Goal: Task Accomplishment & Management: Manage account settings

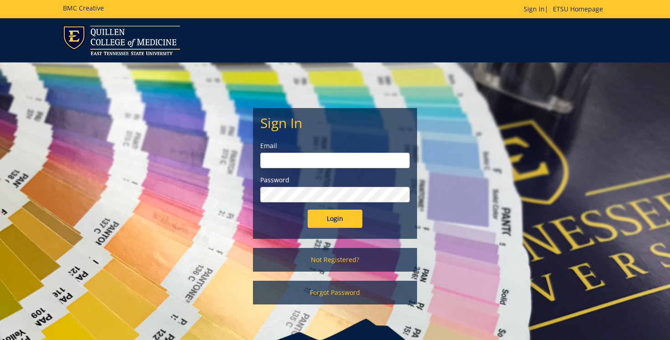
click at [380, 157] on input "email" at bounding box center [334, 160] width 149 height 15
type input "[EMAIL_ADDRESS][DOMAIN_NAME]"
click at [314, 204] on form "Sign In Email powellje2@etsu.edu Password Login" at bounding box center [334, 171] width 149 height 113
click at [308, 210] on input "Login" at bounding box center [335, 219] width 55 height 18
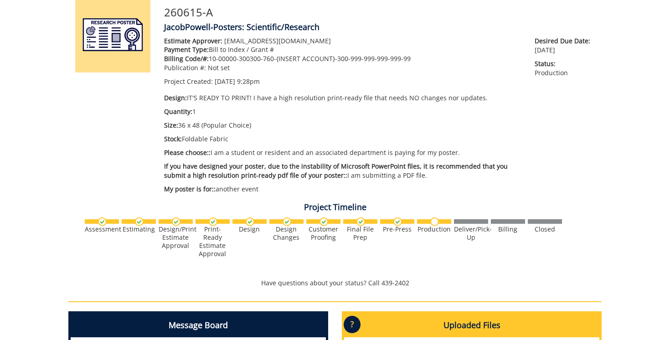
scroll to position [108, 0]
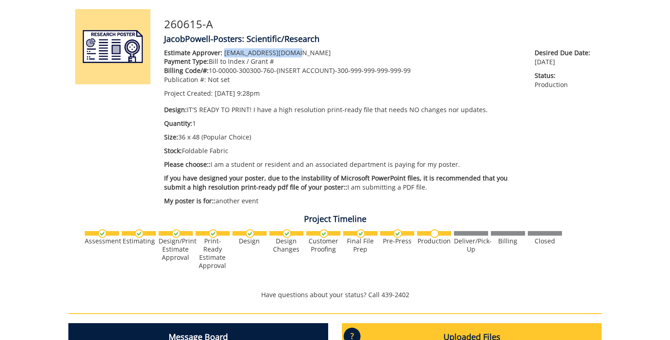
drag, startPoint x: 222, startPoint y: 52, endPoint x: 294, endPoint y: 51, distance: 72.5
click at [294, 51] on p "Estimate Approver: [EMAIL_ADDRESS][DOMAIN_NAME]" at bounding box center [342, 52] width 357 height 9
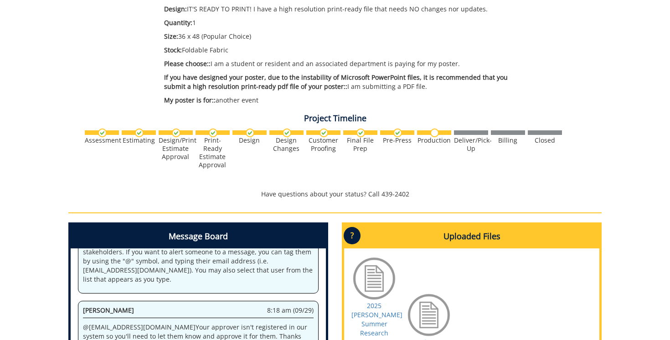
scroll to position [73, 0]
